Goal: Information Seeking & Learning: Learn about a topic

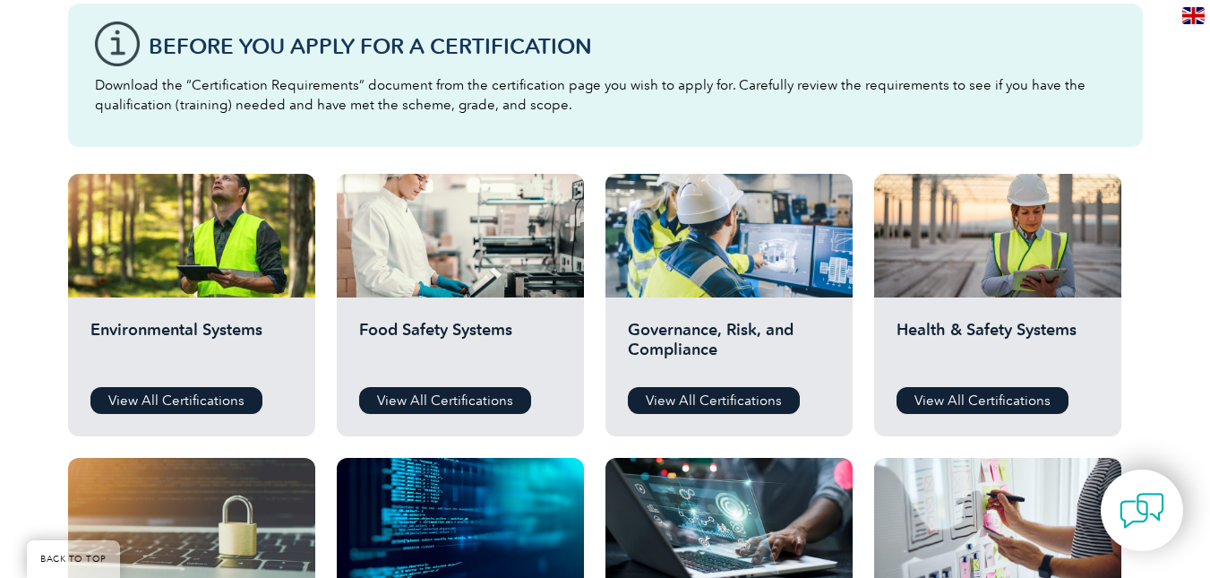
scroll to position [486, 0]
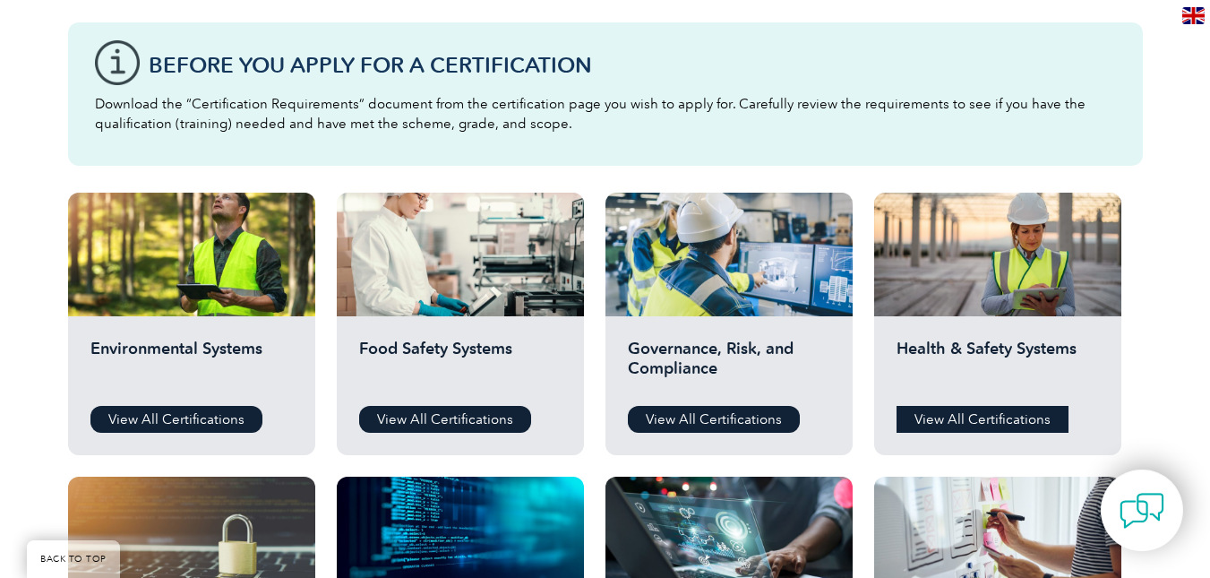
click at [976, 410] on link "View All Certifications" at bounding box center [983, 419] width 172 height 27
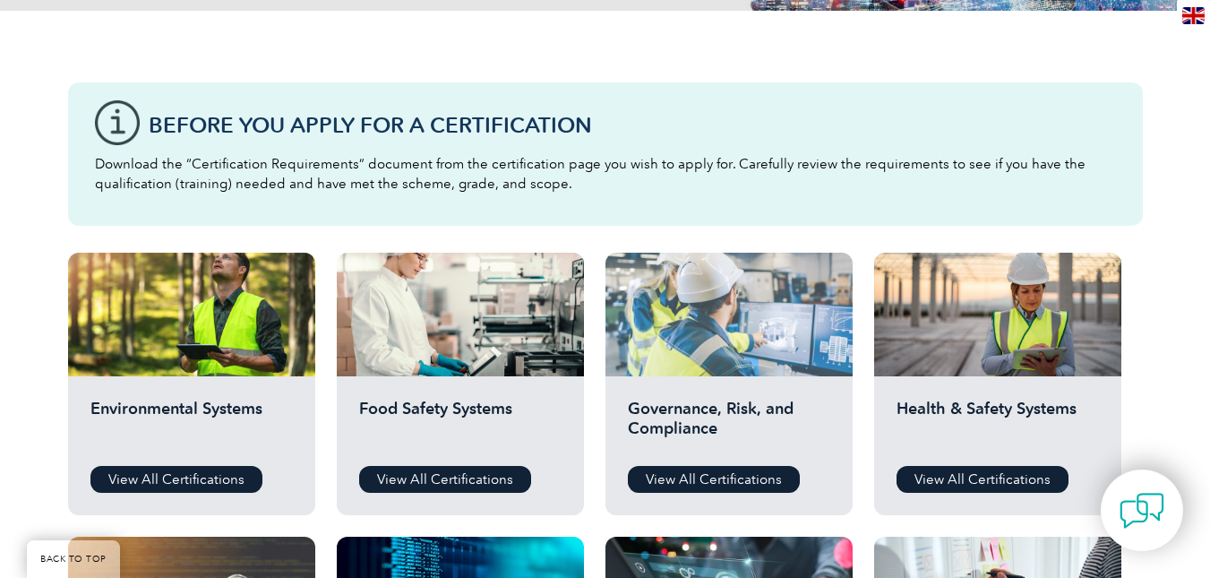
scroll to position [397, 0]
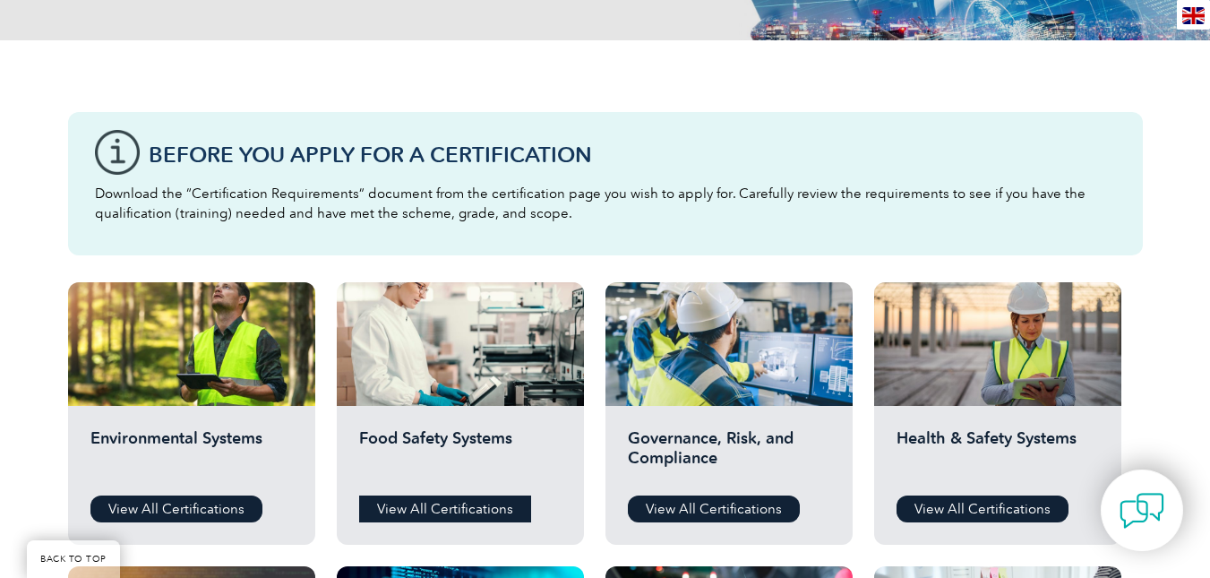
click at [444, 504] on link "View All Certifications" at bounding box center [445, 508] width 172 height 27
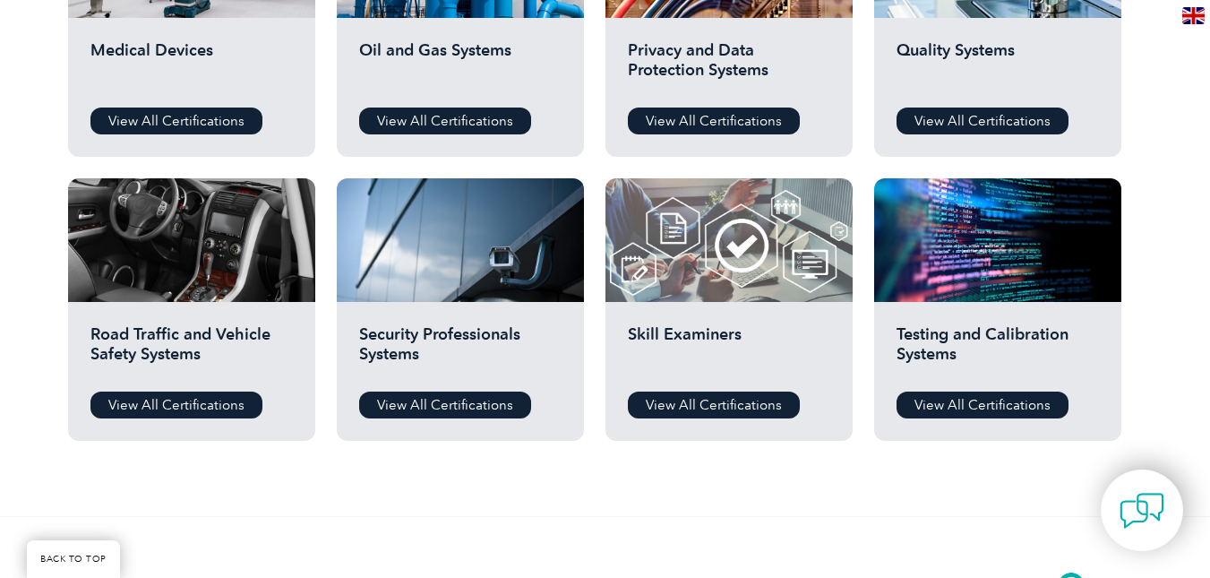
scroll to position [1382, 0]
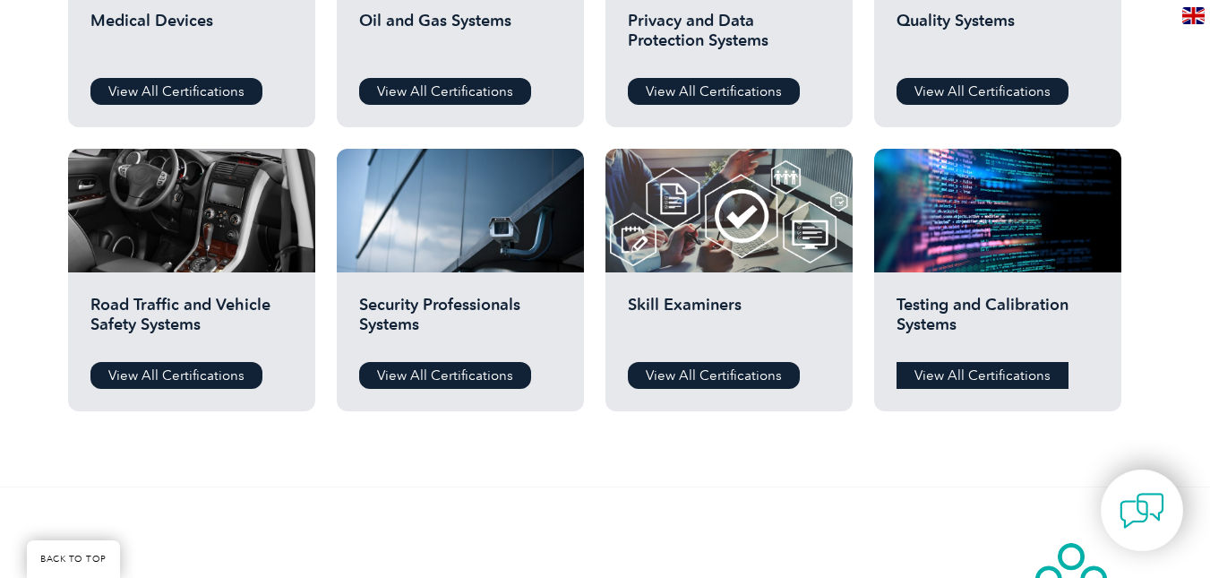
click at [983, 371] on link "View All Certifications" at bounding box center [983, 375] width 172 height 27
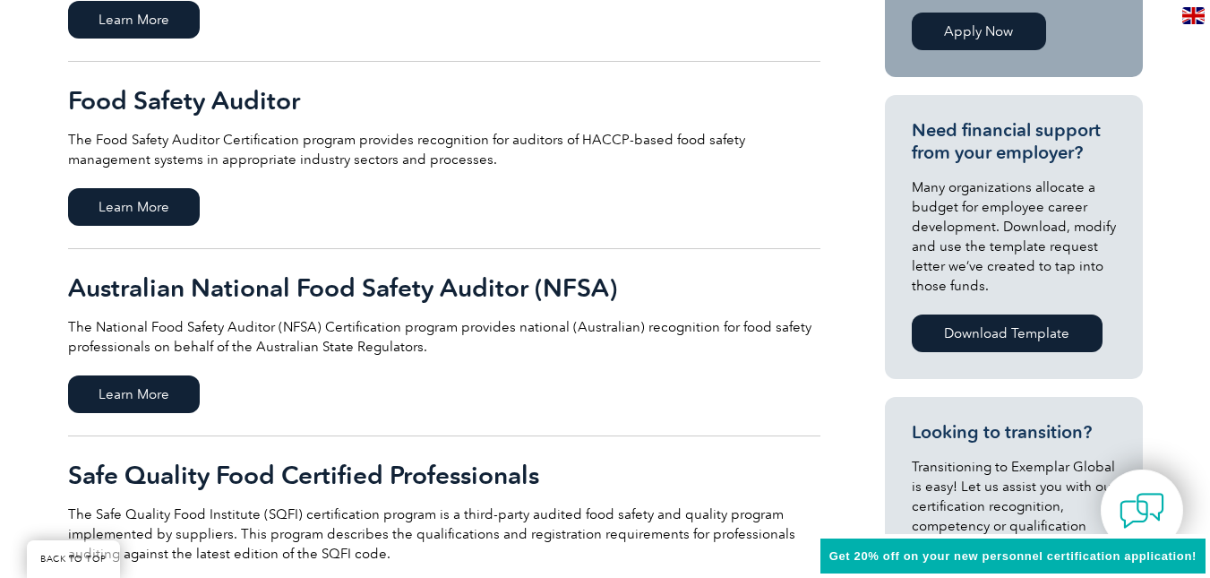
scroll to position [627, 0]
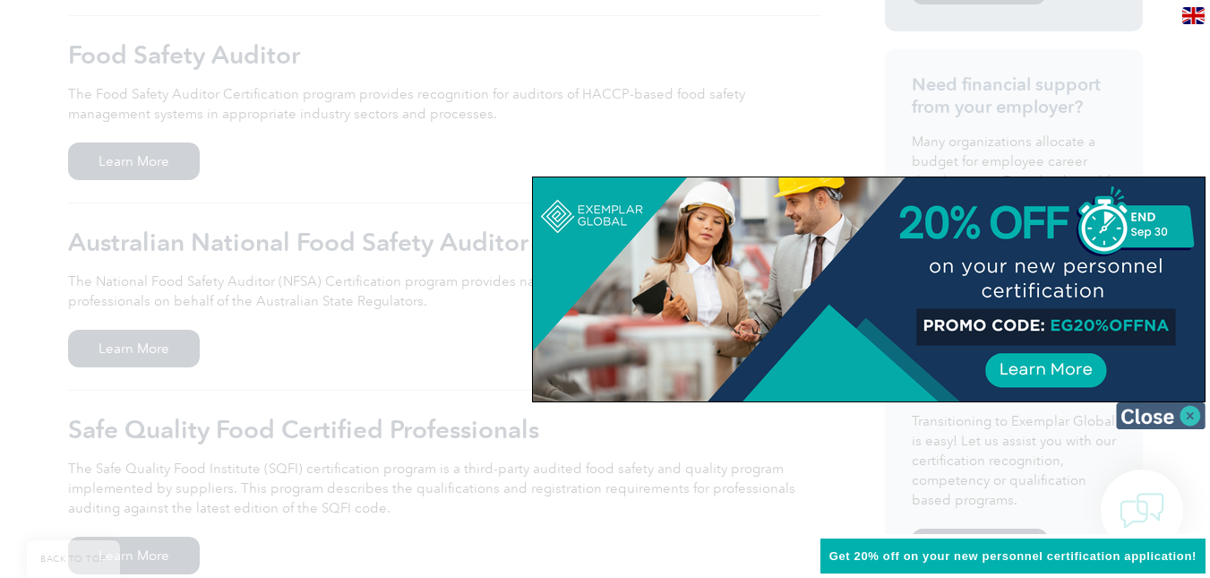
click at [1188, 415] on img at bounding box center [1161, 415] width 90 height 27
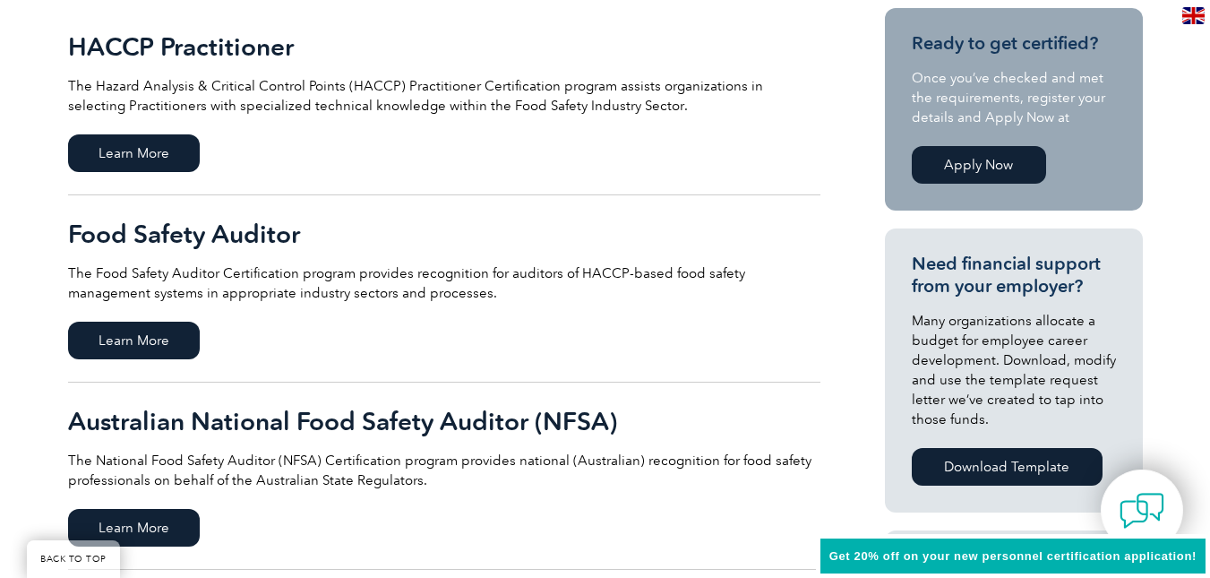
scroll to position [269, 0]
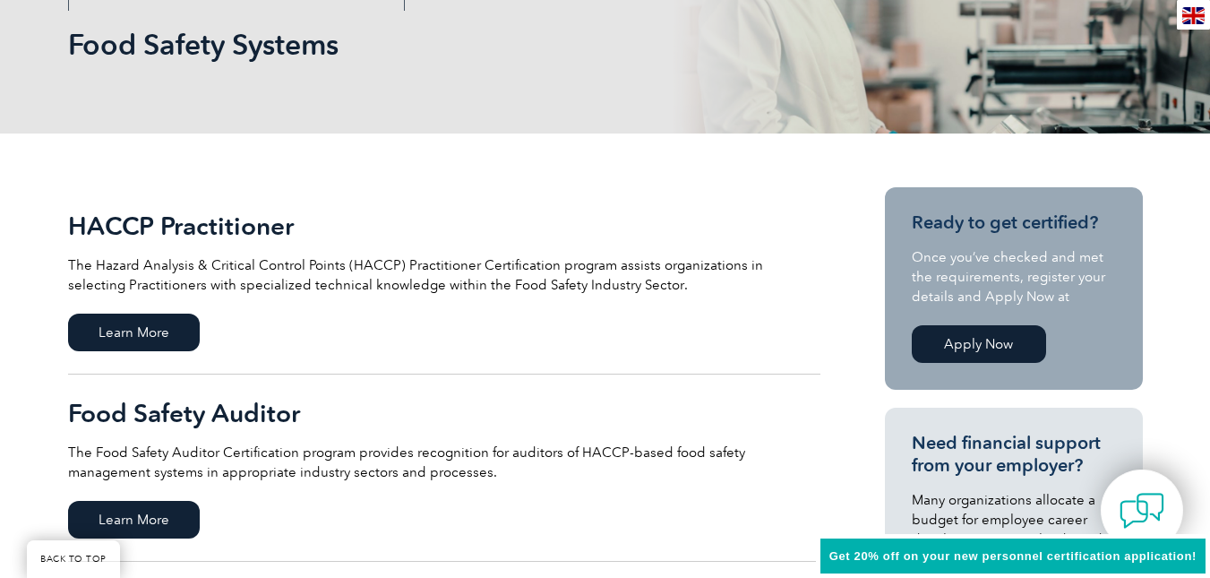
click at [975, 343] on link "Apply Now" at bounding box center [979, 344] width 134 height 38
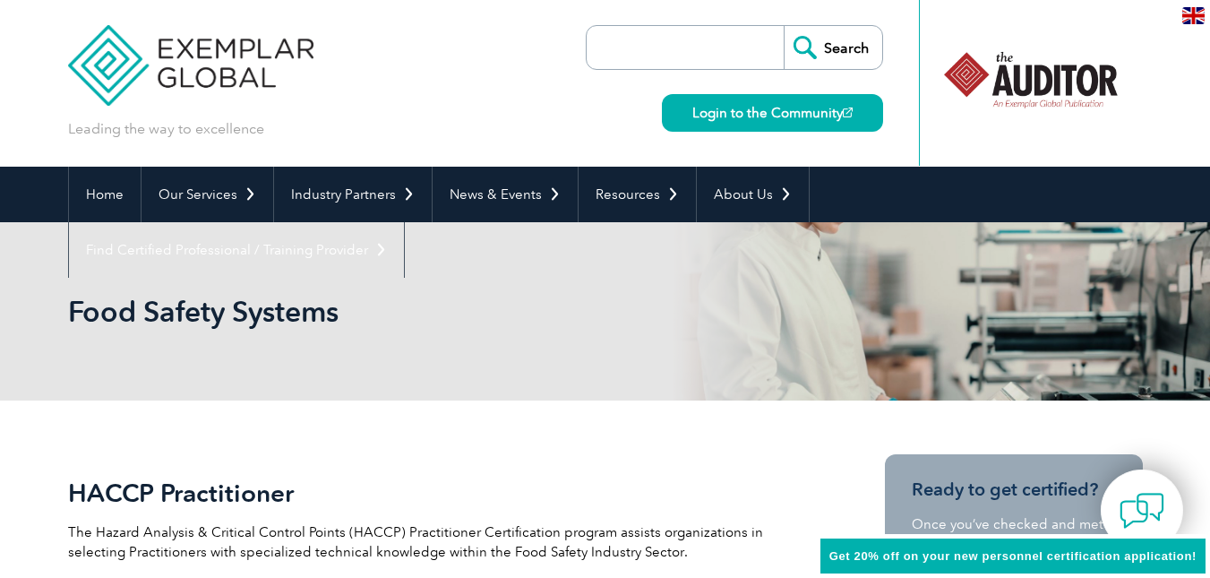
scroll to position [0, 0]
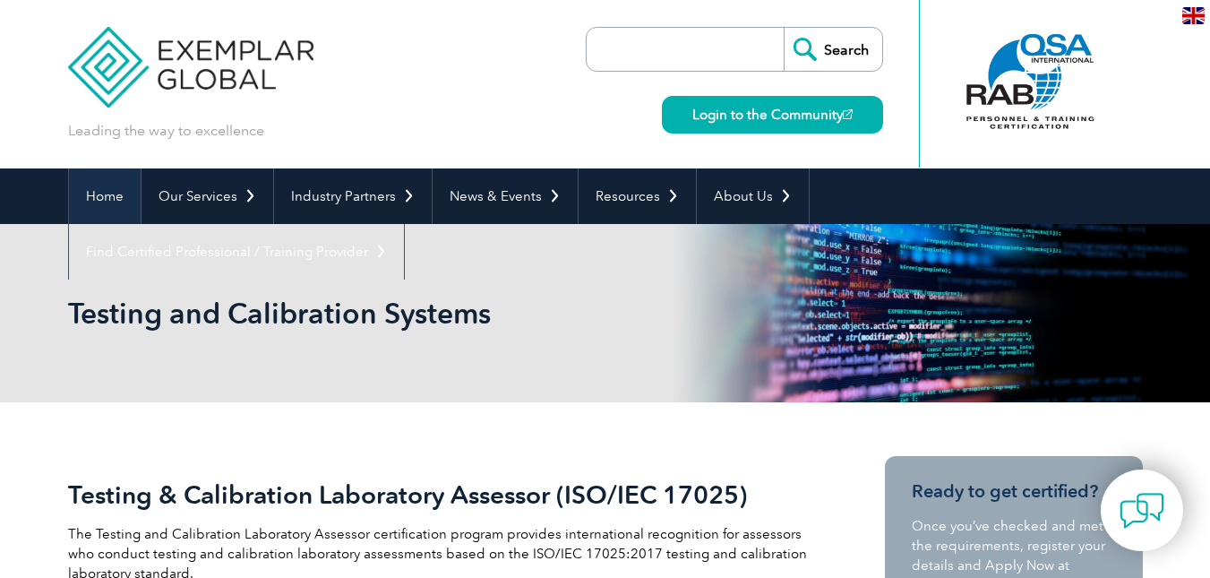
click at [99, 189] on link "Home" at bounding box center [105, 196] width 72 height 56
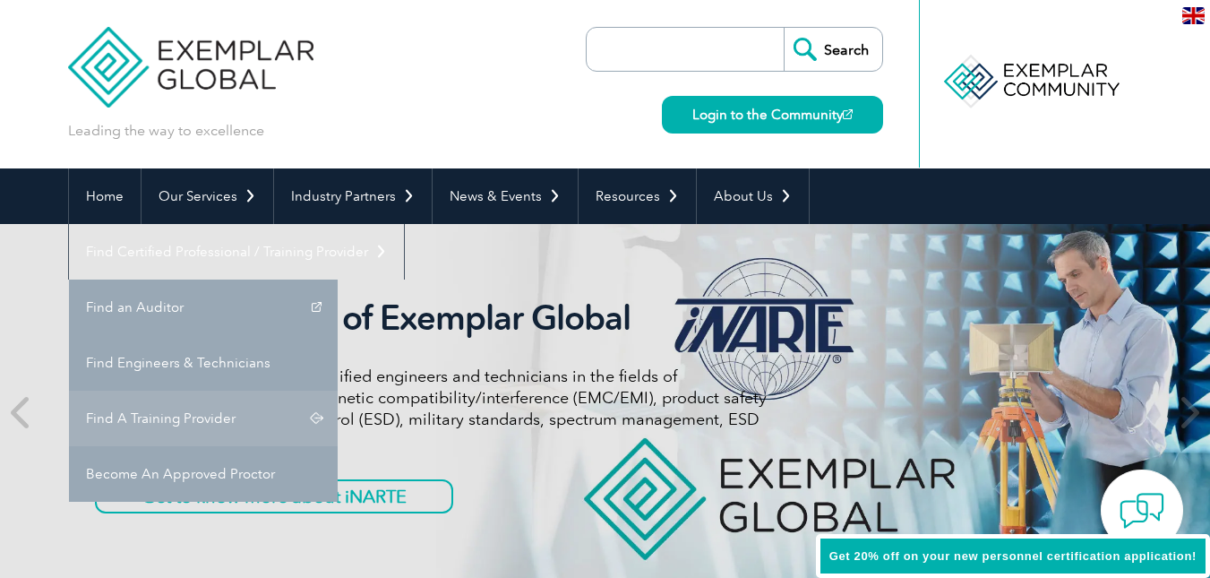
click at [338, 391] on link "Find A Training Provider" at bounding box center [203, 419] width 269 height 56
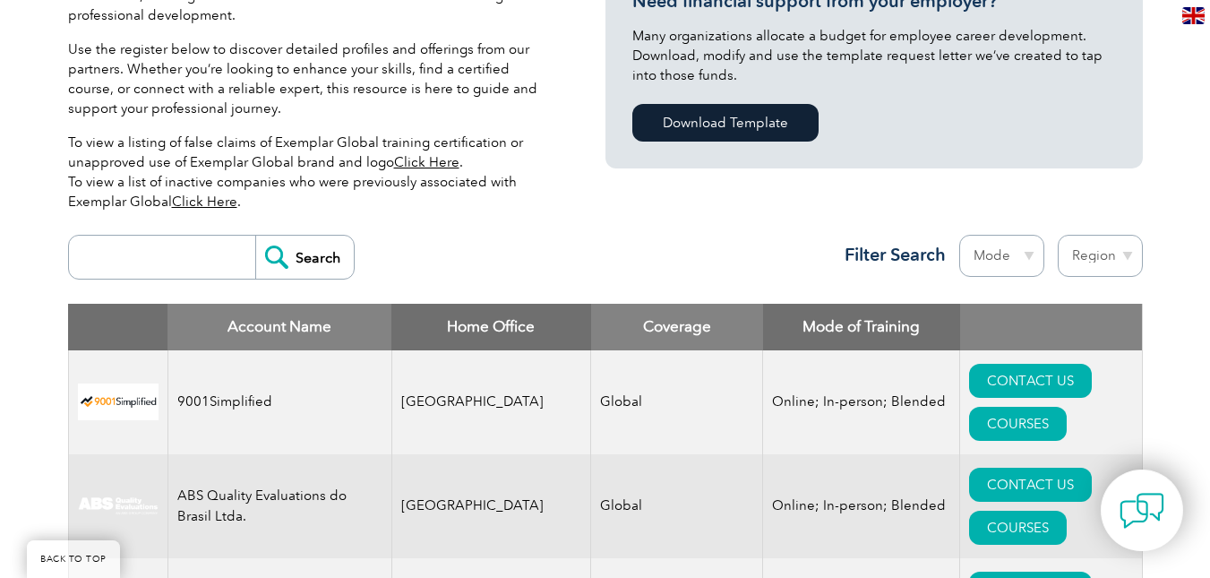
scroll to position [448, 0]
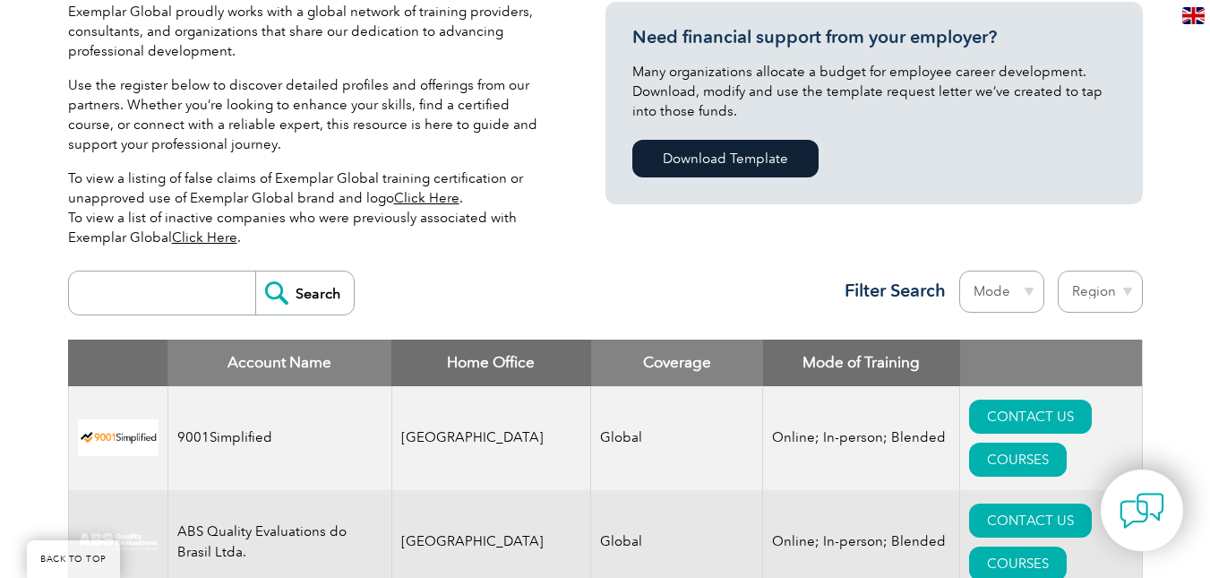
click at [1027, 291] on select "Mode Online In-person Blended" at bounding box center [1001, 292] width 85 height 42
click at [1127, 290] on select "Region Australia Bahrain Bangladesh Brazil Canada Colombia Dominican Republic E…" at bounding box center [1100, 292] width 85 height 42
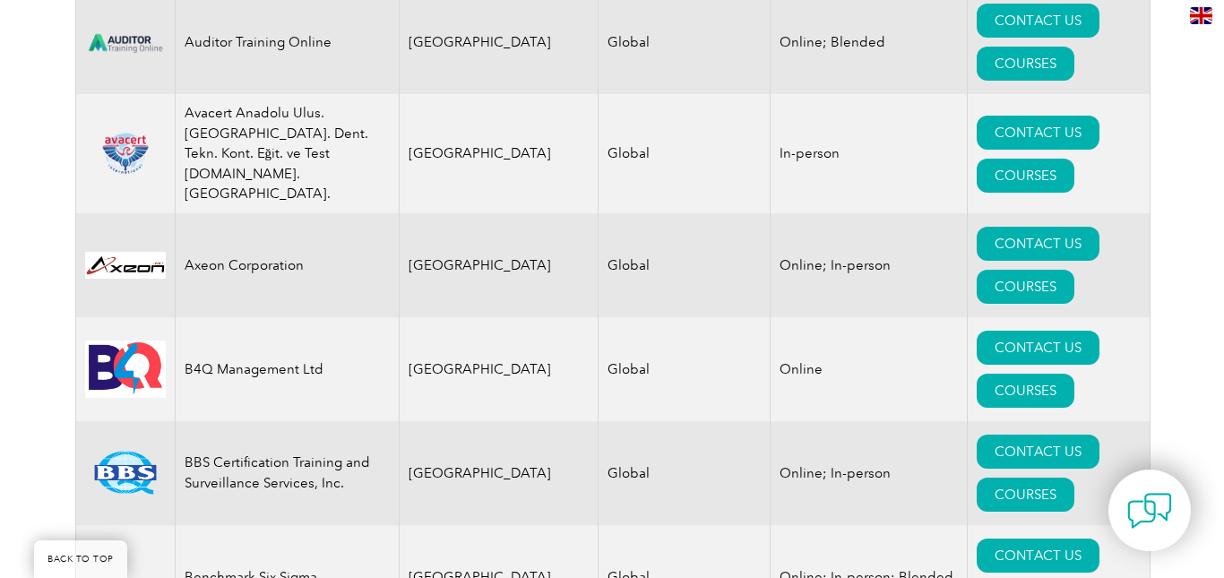
scroll to position [3135, 0]
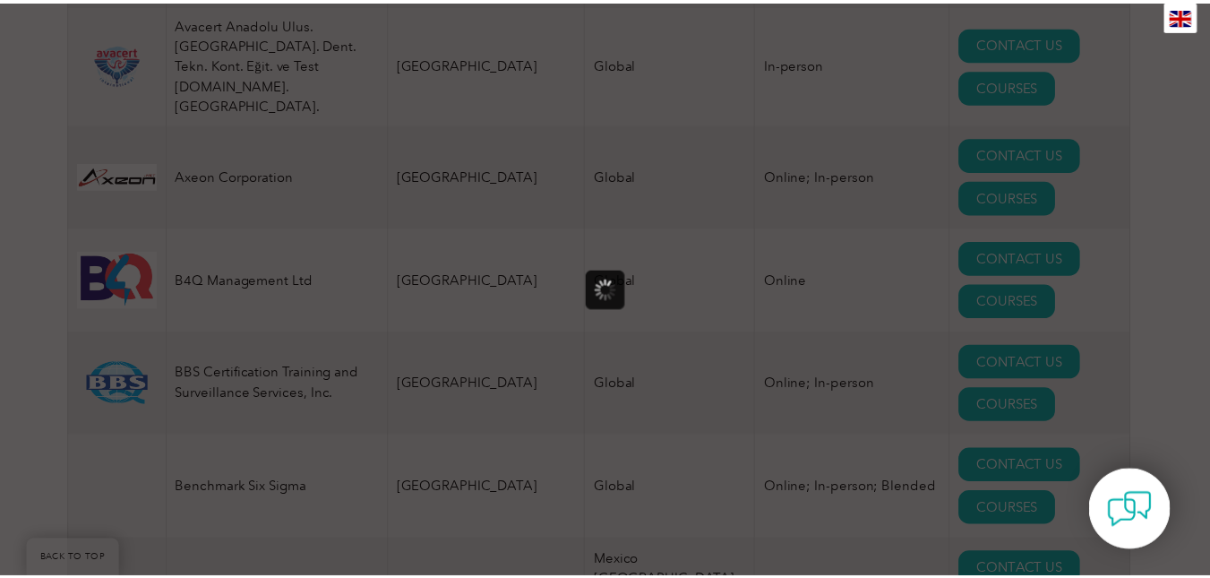
scroll to position [0, 0]
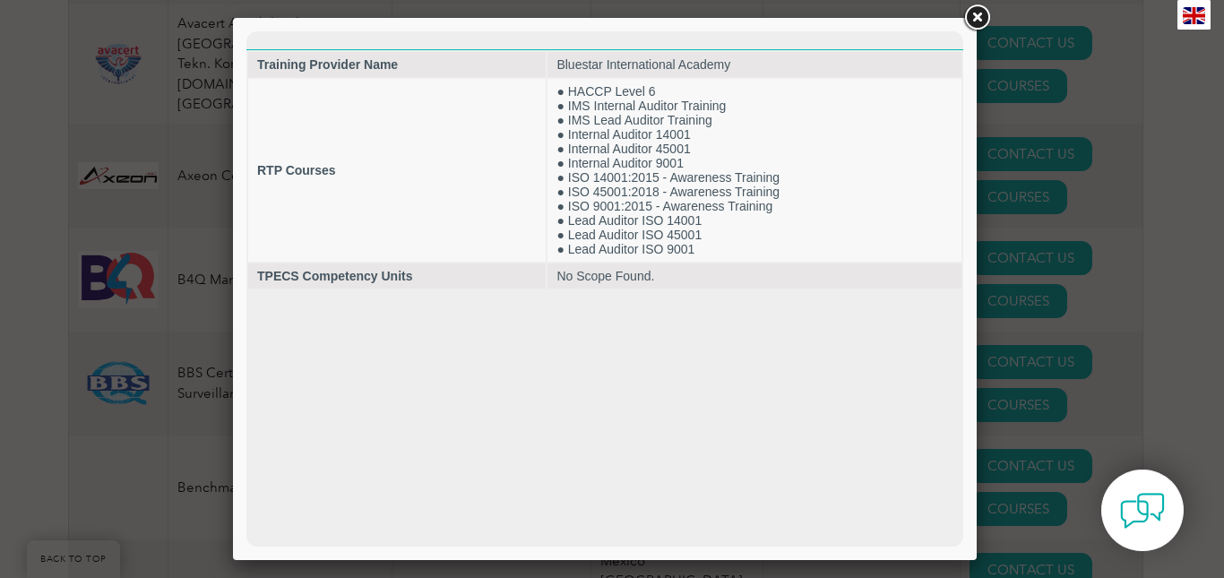
click at [977, 13] on link at bounding box center [976, 18] width 32 height 32
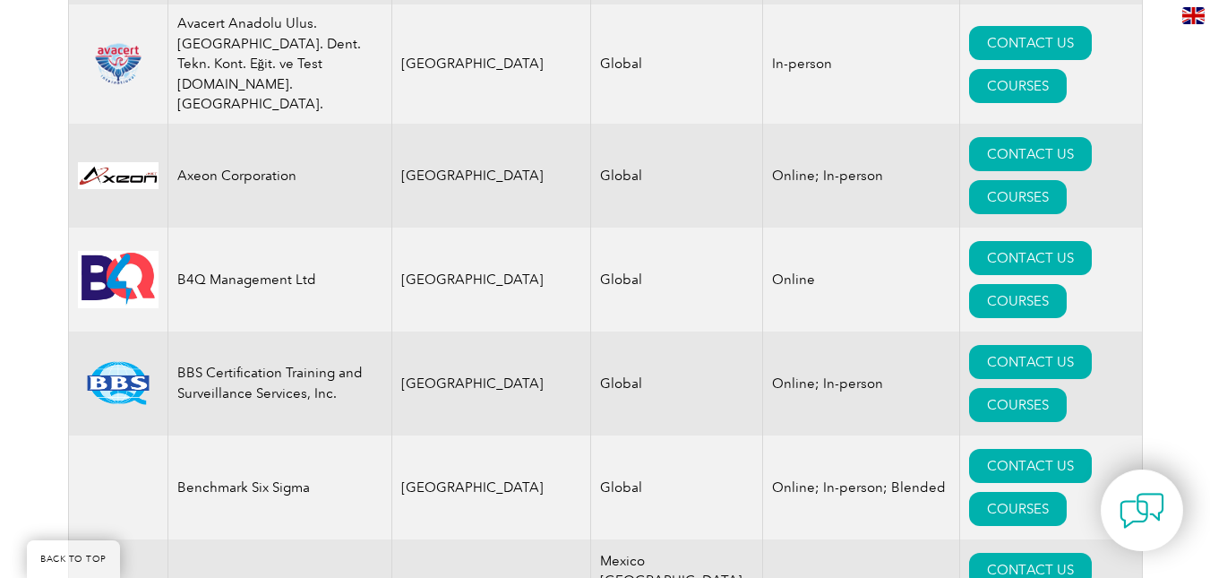
drag, startPoint x: 177, startPoint y: 201, endPoint x: 370, endPoint y: 198, distance: 192.6
copy td "Bluestar International Academy"
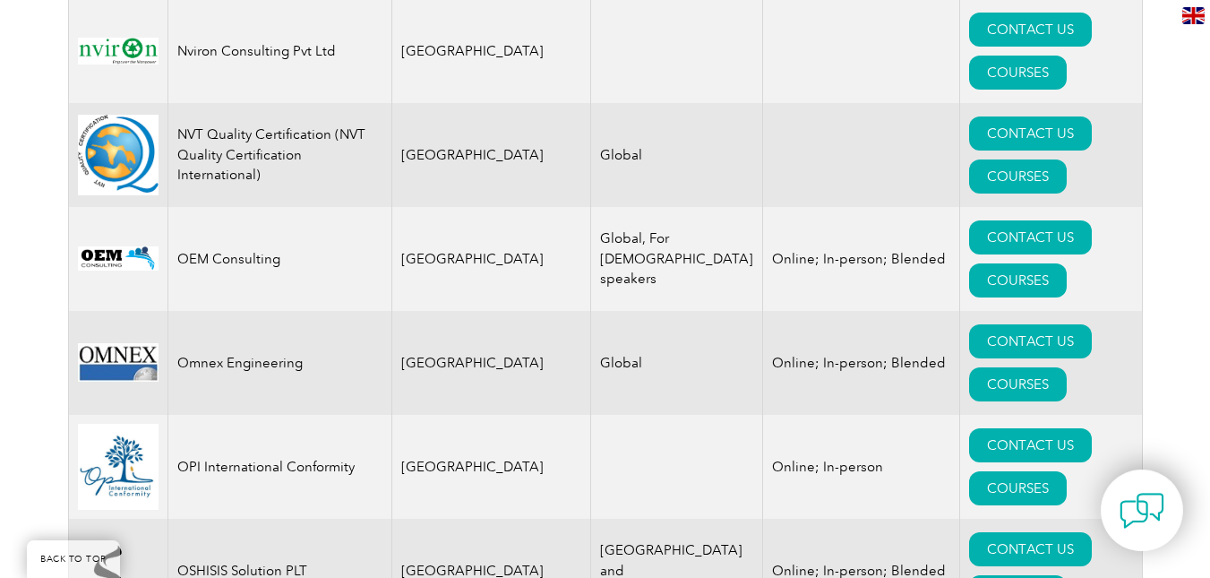
scroll to position [20334, 0]
